Goal: Obtain resource: Download file/media

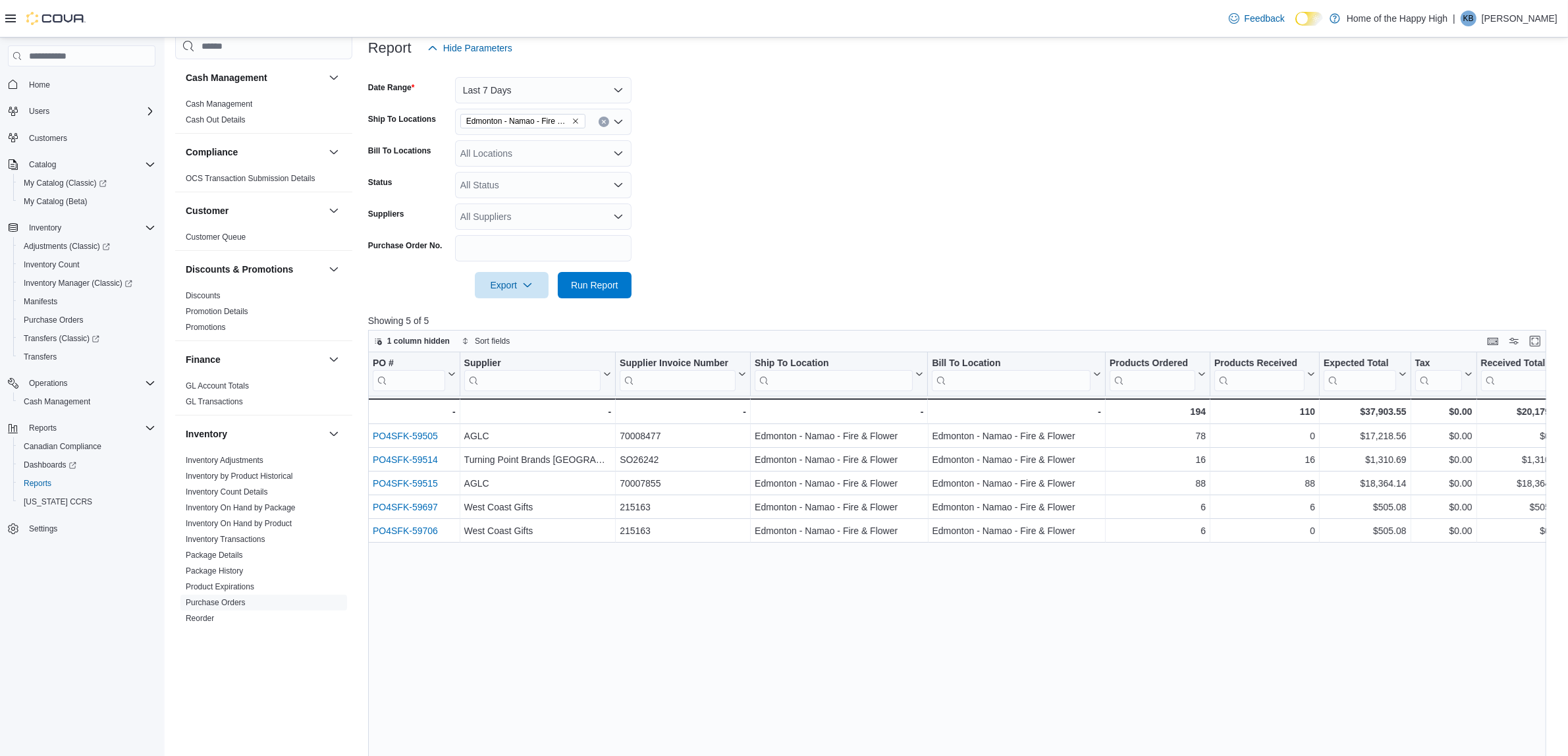
scroll to position [311, 0]
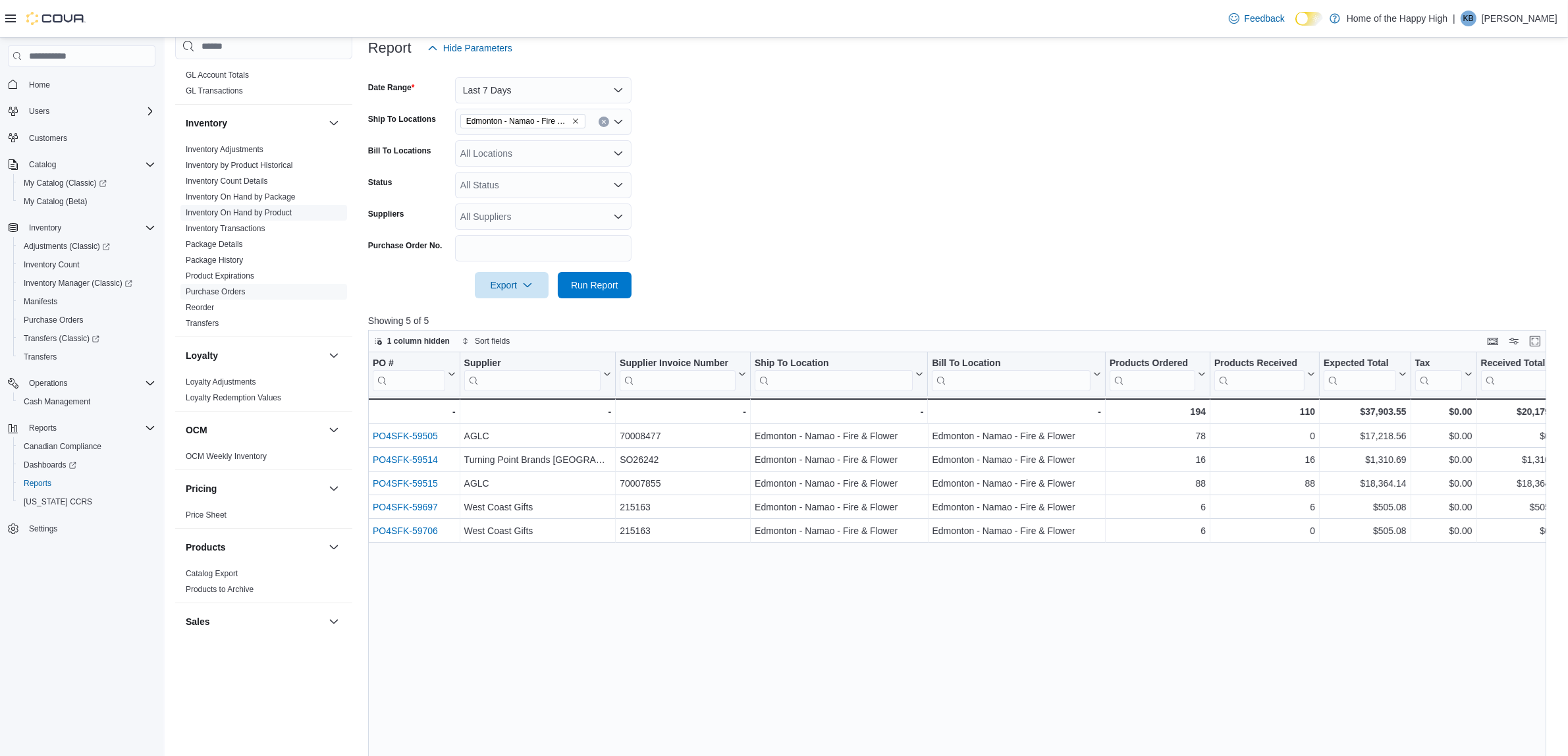
click at [254, 209] on link "Inventory On Hand by Product" at bounding box center [238, 212] width 106 height 9
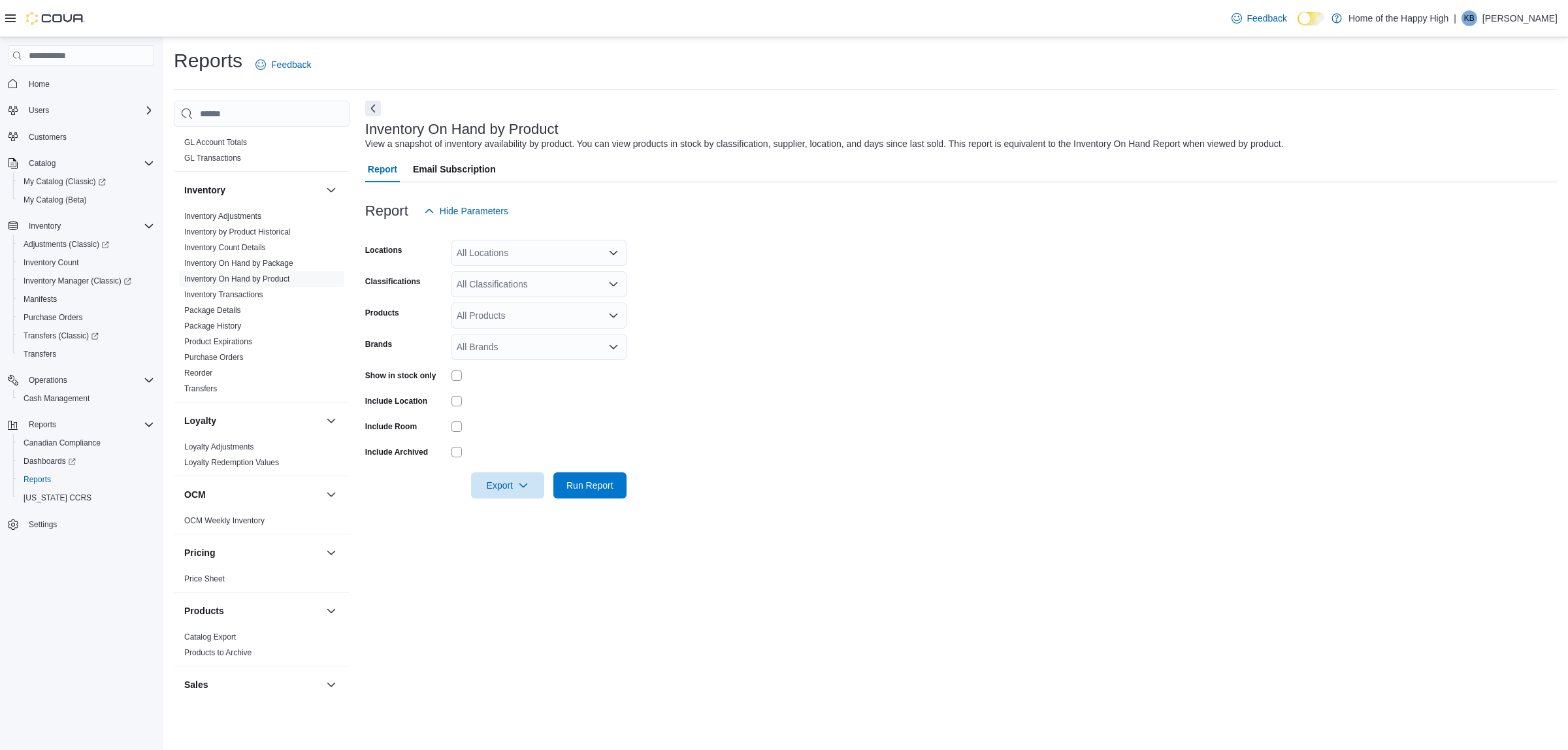
click at [549, 264] on div "All Locations" at bounding box center [540, 252] width 175 height 27
type input "***"
click at [553, 275] on span "Edmonton - Namao - Fire & Flower" at bounding box center [577, 275] width 142 height 13
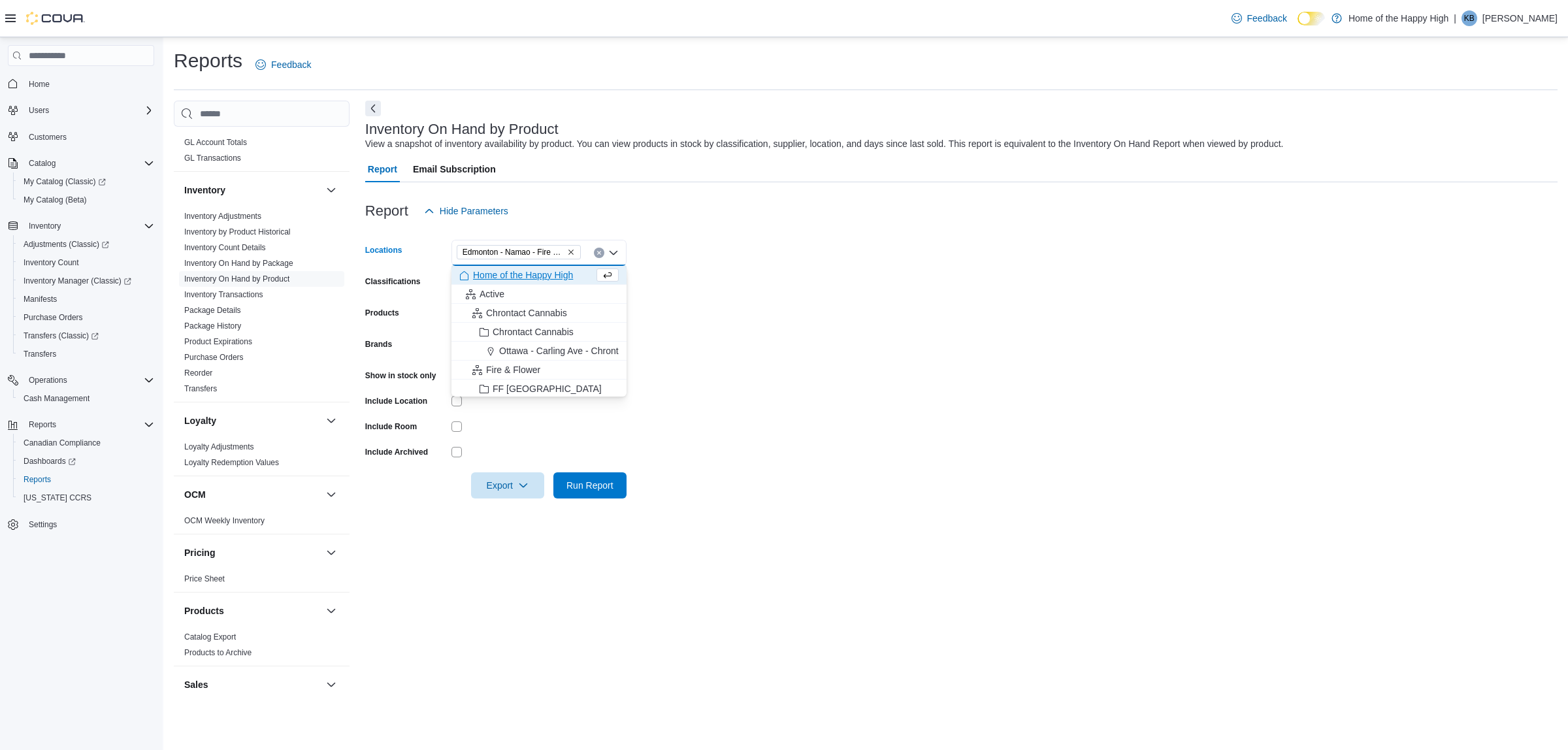
click at [778, 261] on form "Locations [GEOGRAPHIC_DATA] - [GEOGRAPHIC_DATA] - Fire & Flower Combo box. Sele…" at bounding box center [961, 361] width 1192 height 274
click at [570, 285] on div "All Classifications" at bounding box center [540, 284] width 175 height 27
type input "***"
click at [556, 305] on div "Accessories" at bounding box center [539, 306] width 159 height 13
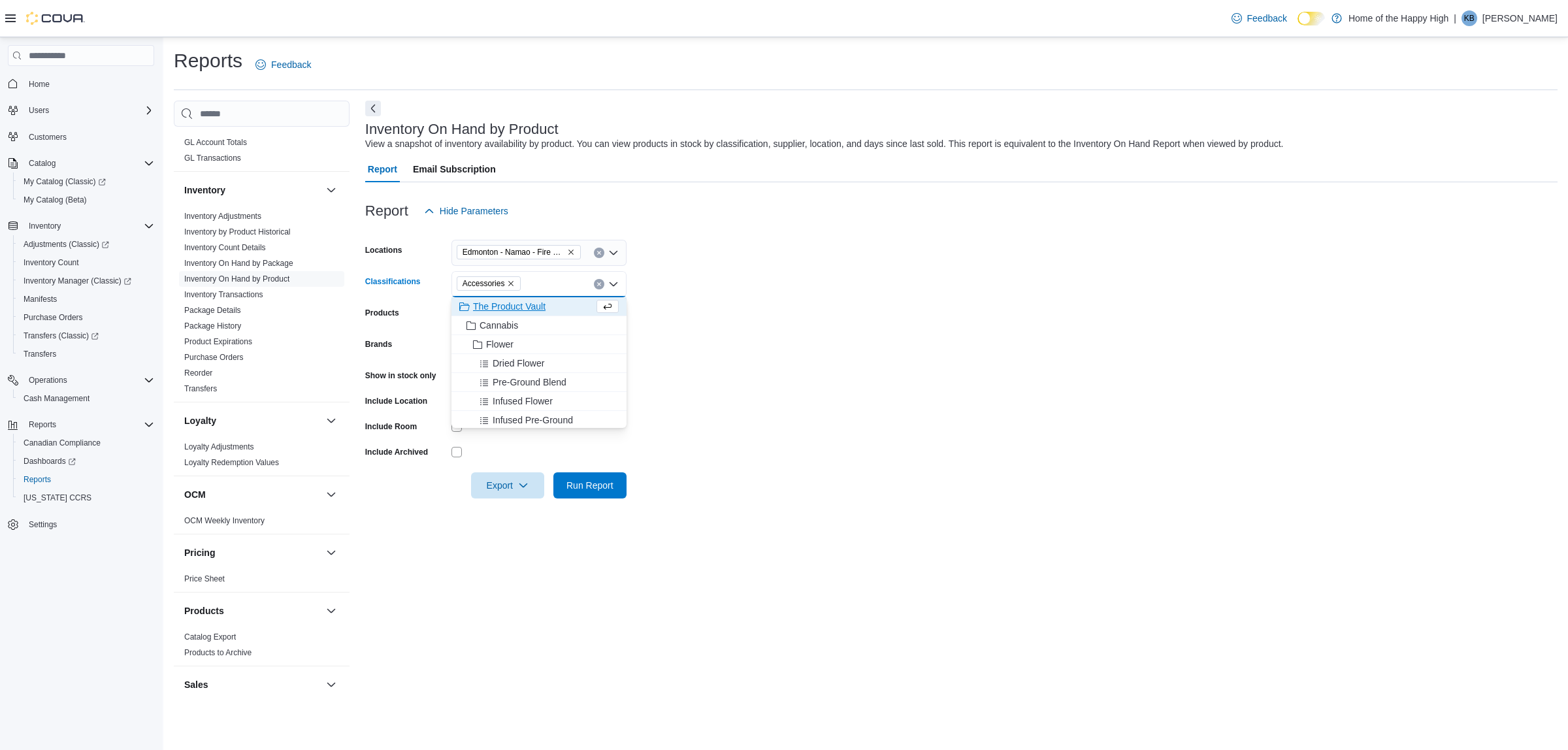
click at [745, 296] on form "Locations [GEOGRAPHIC_DATA] - Namao - Fire & Flower Classifications Accessories…" at bounding box center [961, 361] width 1192 height 274
click at [534, 491] on span "Export" at bounding box center [508, 485] width 58 height 27
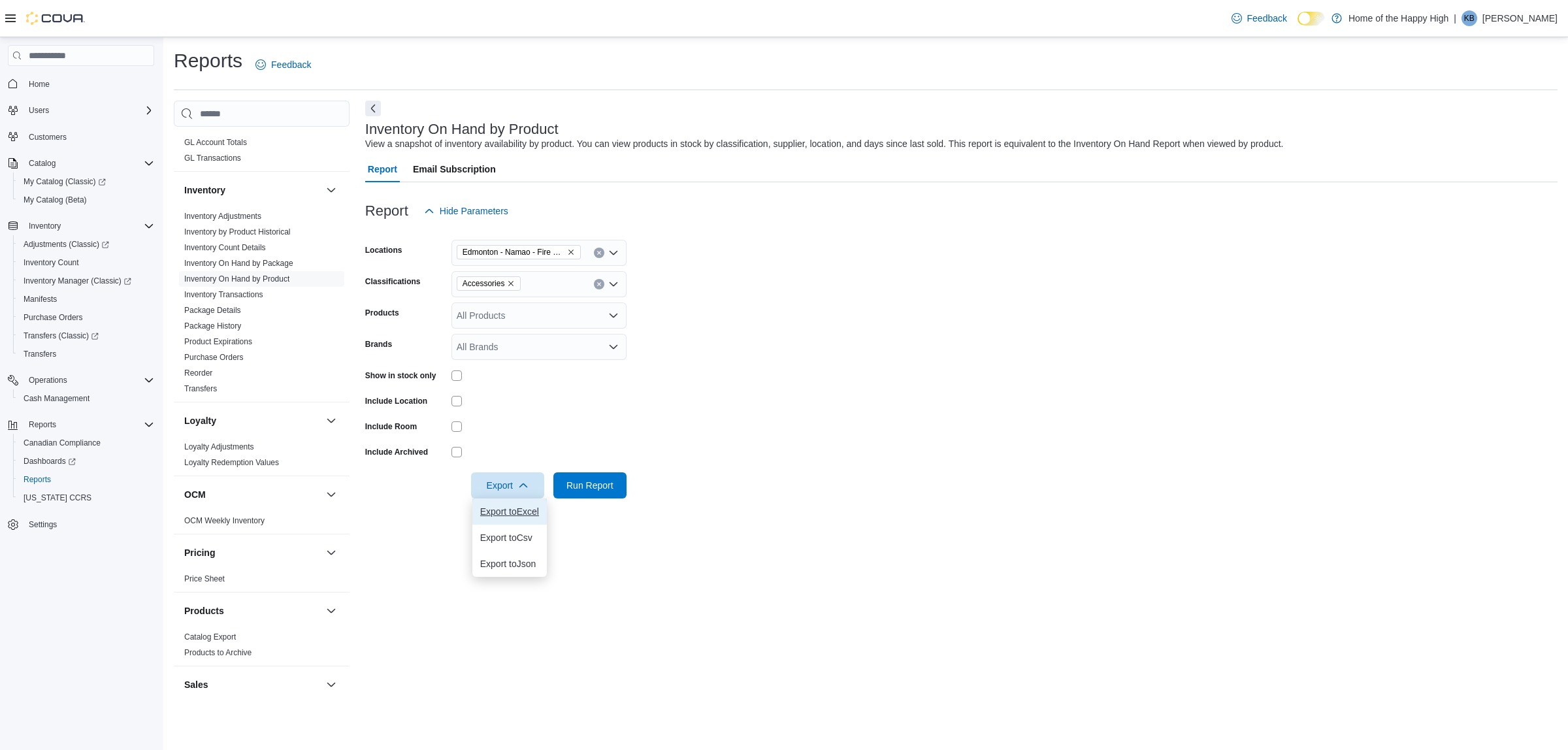
click at [533, 510] on span "Export to Excel" at bounding box center [509, 511] width 59 height 10
